Goal: Task Accomplishment & Management: Manage account settings

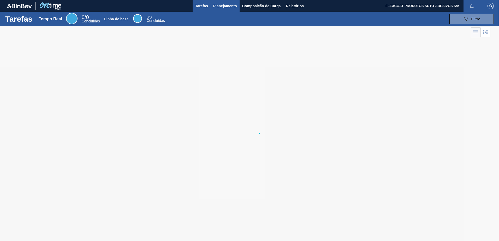
click at [218, 9] on button "Planejamento" at bounding box center [225, 6] width 29 height 12
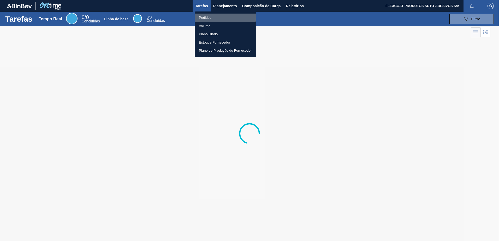
click at [209, 16] on li "Pedidos" at bounding box center [225, 18] width 61 height 8
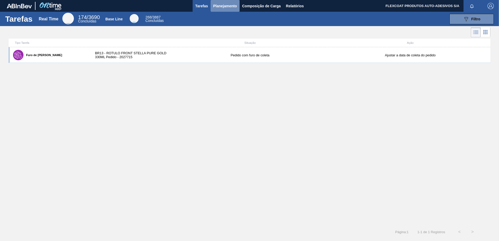
click at [220, 7] on span "Planejamento" at bounding box center [225, 6] width 24 height 6
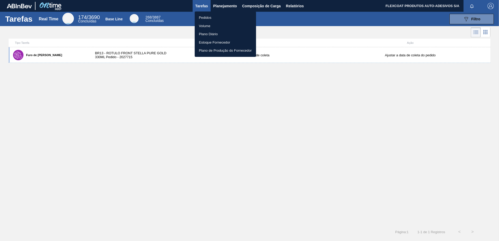
click at [210, 16] on li "Pedidos" at bounding box center [225, 18] width 61 height 8
